Goal: Check status

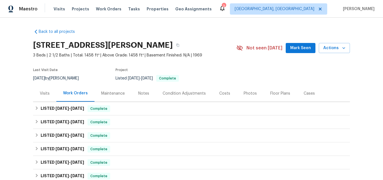
scroll to position [6, 0]
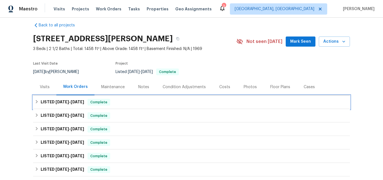
click at [59, 97] on div "LISTED [DATE] - [DATE] Complete" at bounding box center [191, 101] width 317 height 13
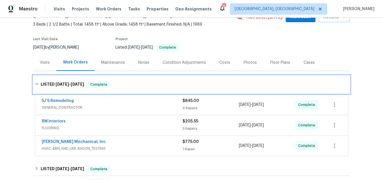
scroll to position [91, 0]
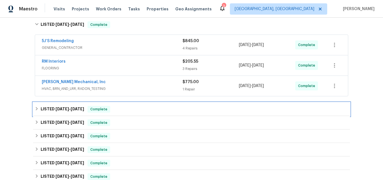
click at [56, 111] on h6 "LISTED [DATE] - [DATE]" at bounding box center [63, 109] width 44 height 7
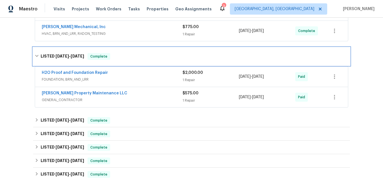
scroll to position [147, 0]
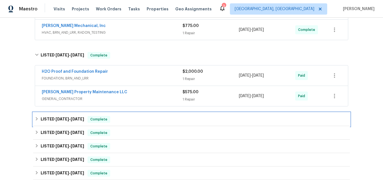
click at [57, 119] on span "[DATE]" at bounding box center [62, 119] width 13 height 4
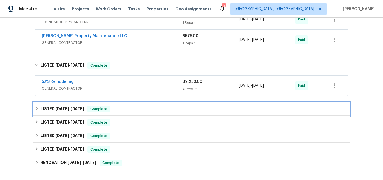
click at [56, 107] on span "[DATE]" at bounding box center [62, 109] width 13 height 4
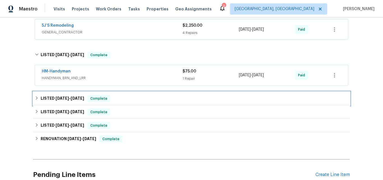
click at [56, 99] on span "[DATE]" at bounding box center [62, 98] width 13 height 4
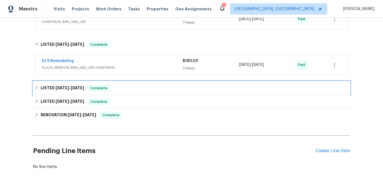
click at [56, 87] on span "[DATE]" at bounding box center [62, 88] width 13 height 4
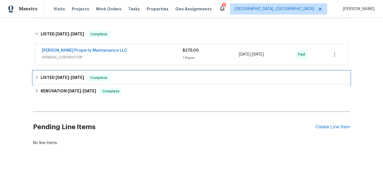
click at [60, 78] on span "[DATE]" at bounding box center [62, 78] width 13 height 4
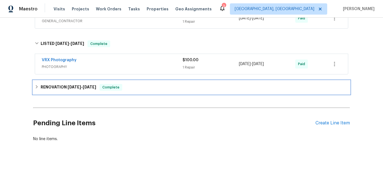
click at [52, 84] on h6 "RENOVATION [DATE] - [DATE]" at bounding box center [69, 87] width 56 height 7
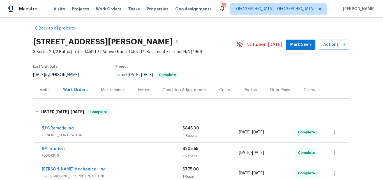
scroll to position [0, 0]
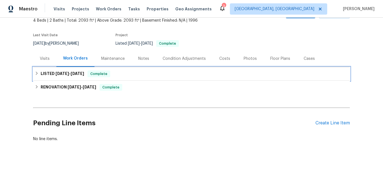
click at [51, 70] on h6 "LISTED 8/20/25 - 9/12/25" at bounding box center [63, 73] width 44 height 7
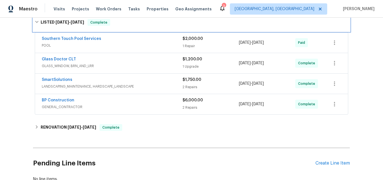
scroll to position [95, 0]
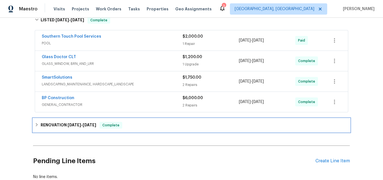
click at [59, 127] on h6 "RENOVATION 7/1/25 - 7/21/25" at bounding box center [69, 125] width 56 height 7
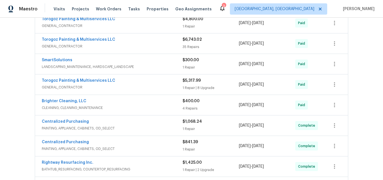
scroll to position [271, 0]
